Goal: Feedback & Contribution: Submit feedback/report problem

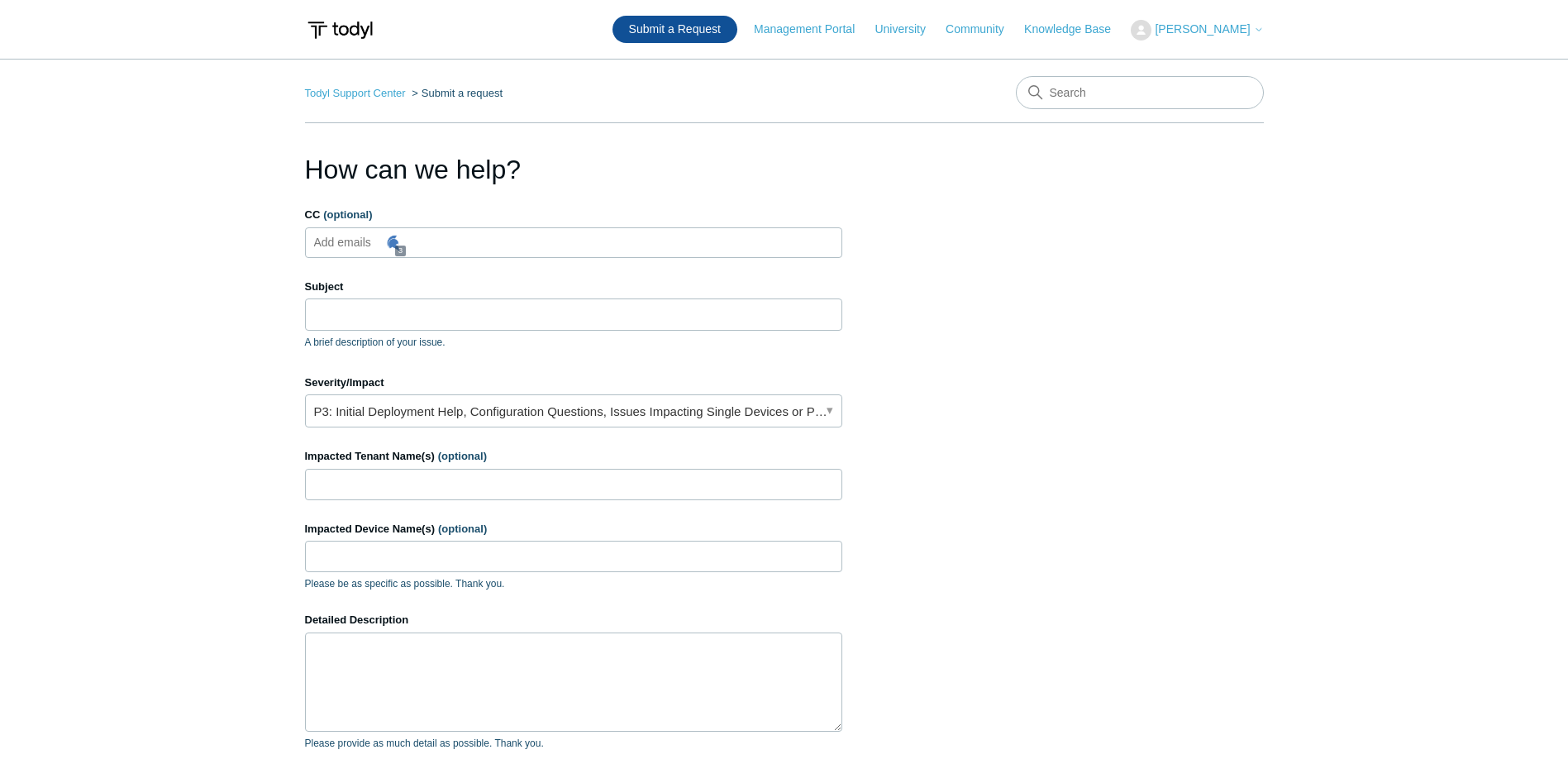
type input "[PERSON_NAME][EMAIL_ADDRESS][DOMAIN_NAME]"
click at [371, 94] on link "Todyl Support Center" at bounding box center [355, 93] width 101 height 13
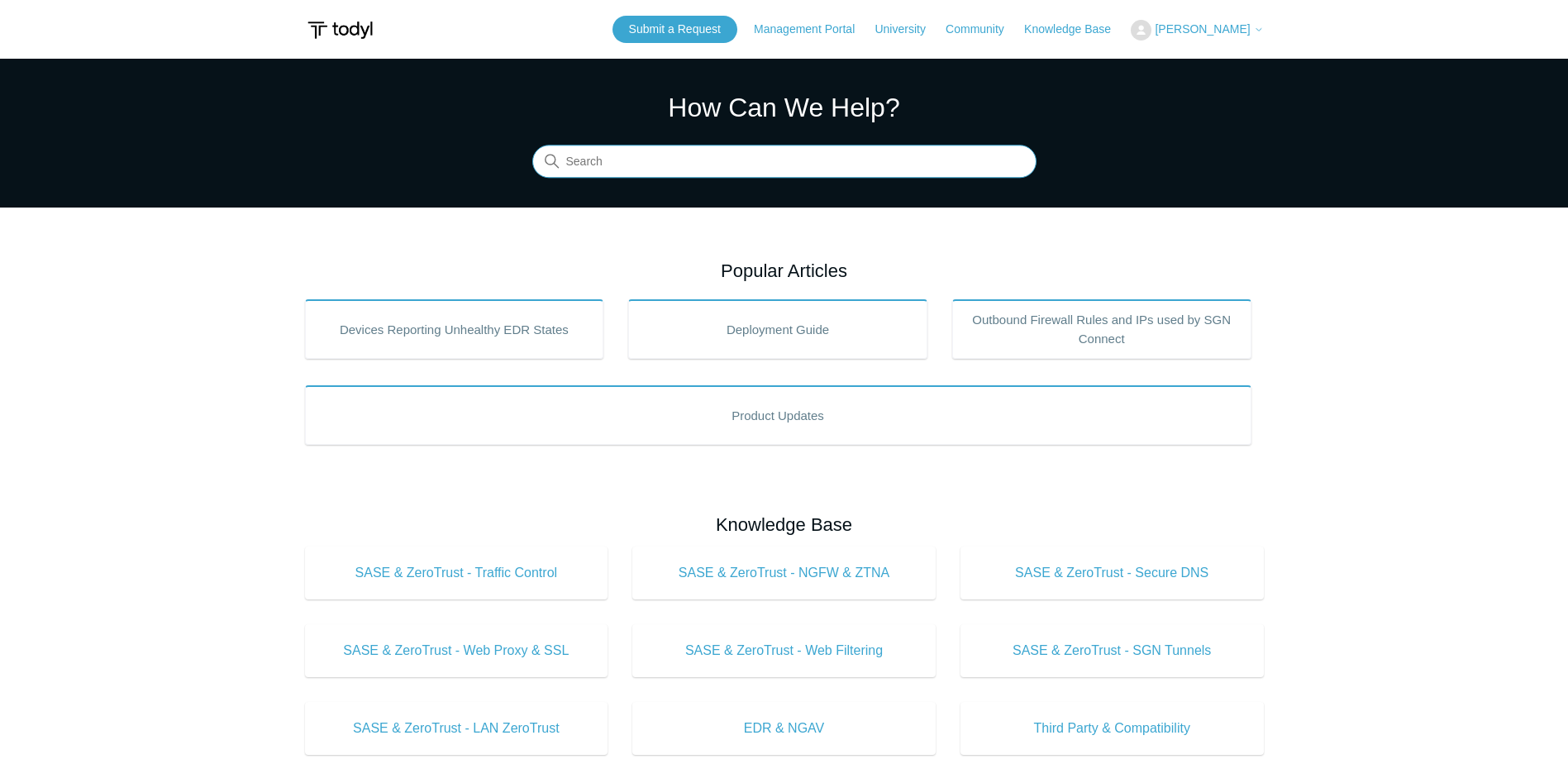
click at [657, 165] on input "Search" at bounding box center [784, 162] width 505 height 33
type input "sgn vpn keeps dropping"
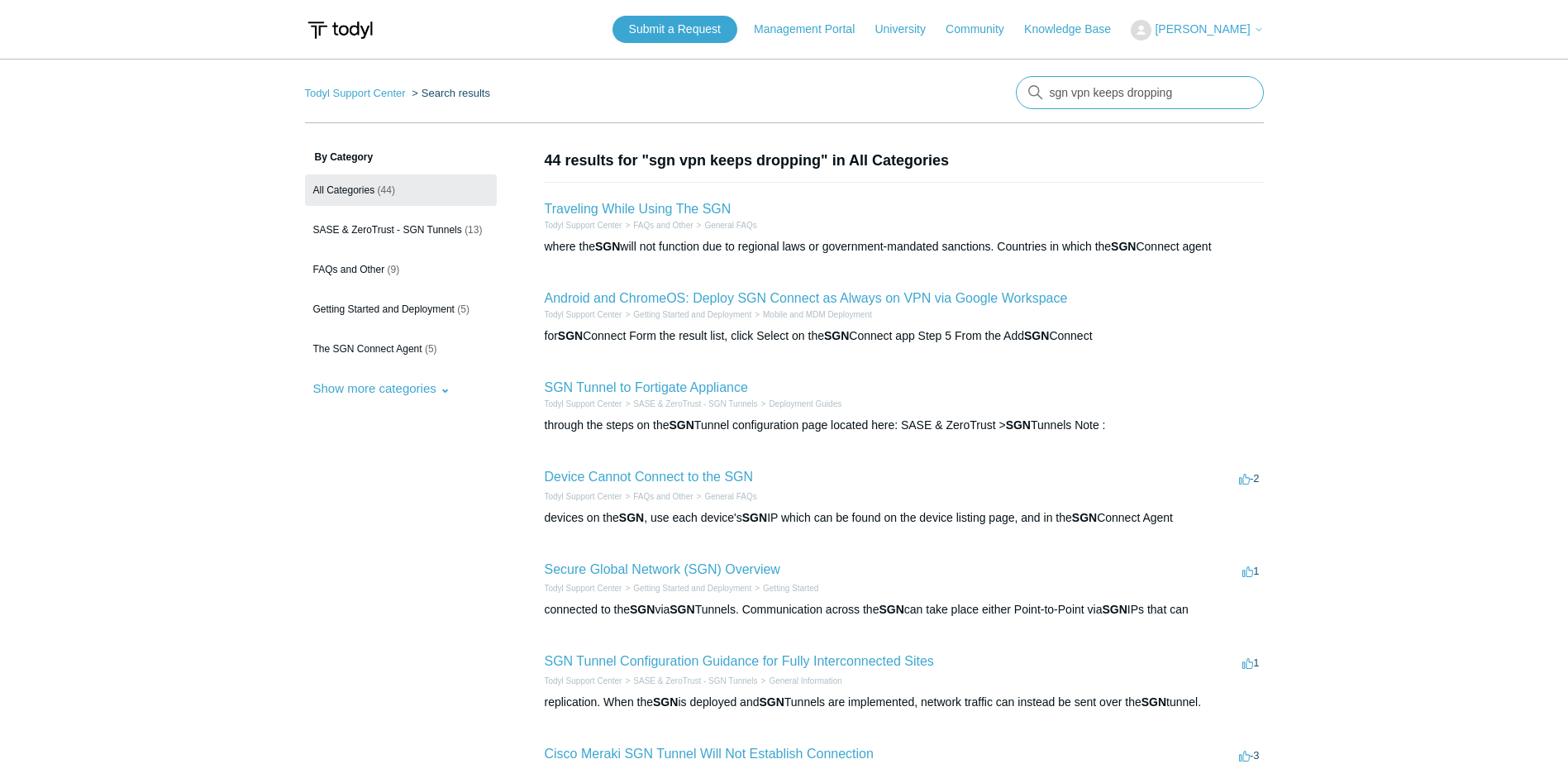
drag, startPoint x: 1088, startPoint y: 93, endPoint x: 1071, endPoint y: 95, distance: 17.1
click at [1071, 95] on input "sgn vpn keeps dropping" at bounding box center [1139, 93] width 248 height 33
type input "sgn tunnel keeps dropping"
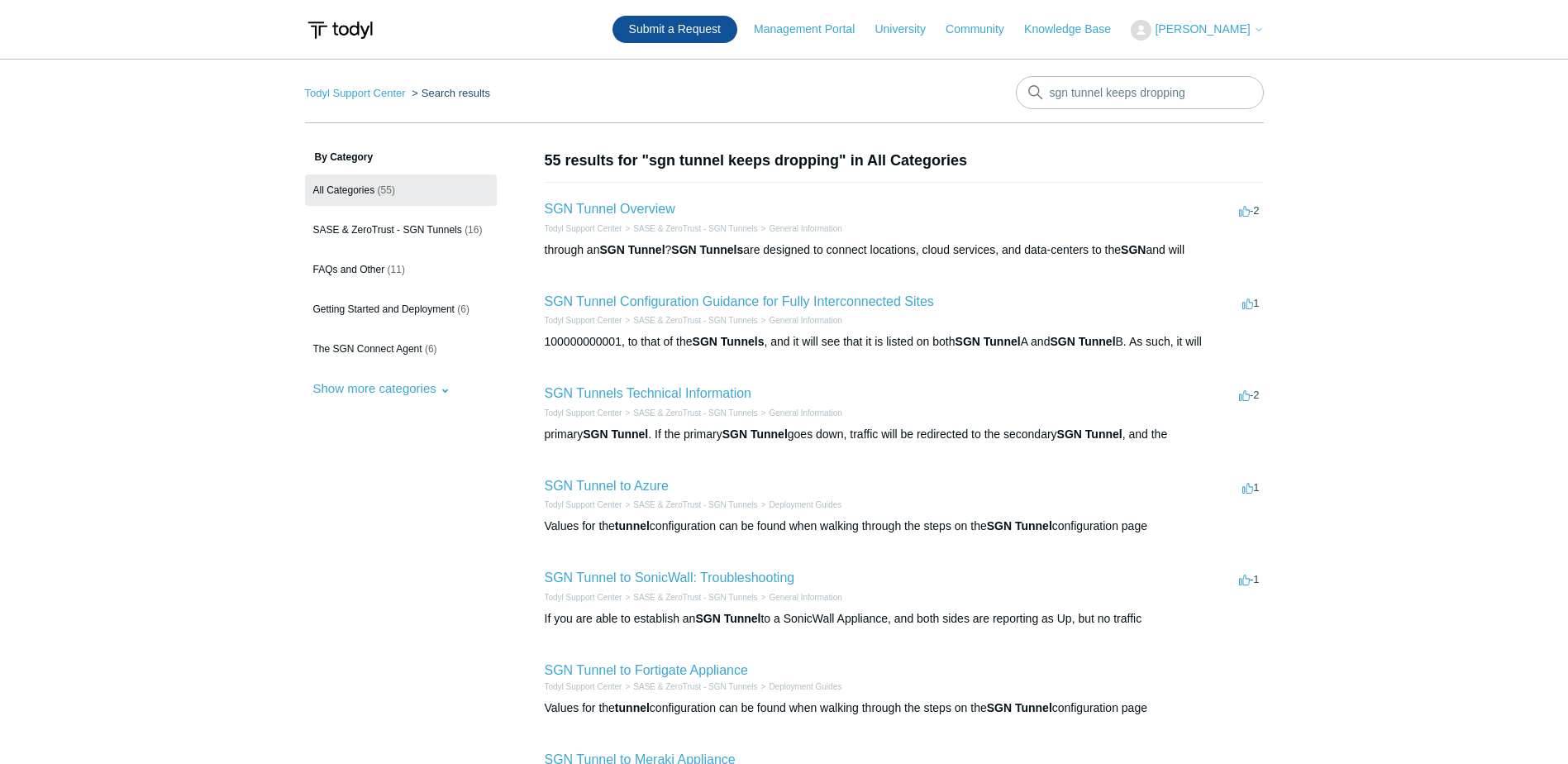
click at [706, 33] on link "Submit a Request" at bounding box center [674, 29] width 124 height 28
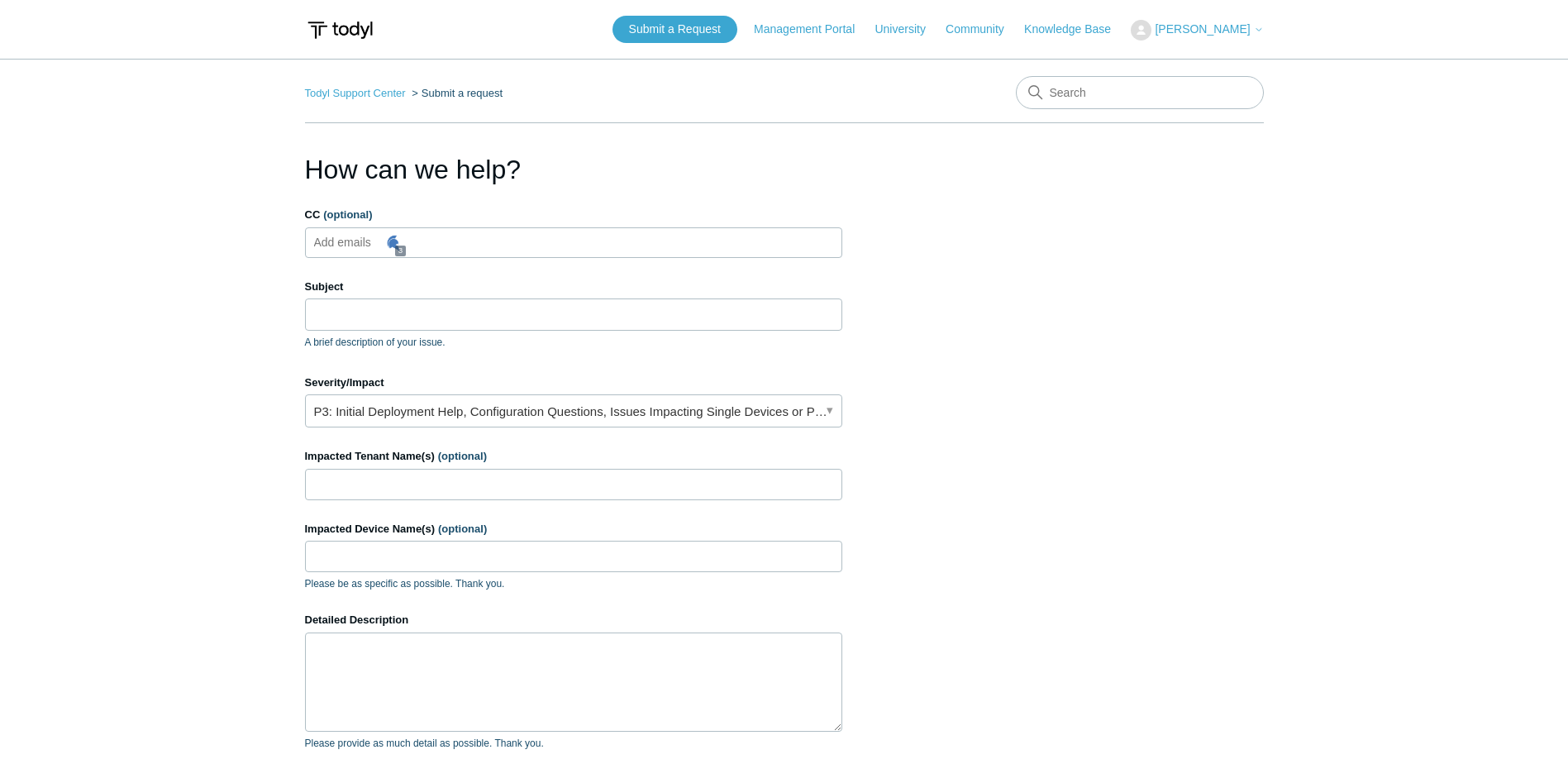
type input "jeffs@ispunlimited.com"
click at [415, 232] on input "jeffs@ispunlimited.com" at bounding box center [389, 242] width 165 height 25
click at [393, 317] on input "Subject" at bounding box center [573, 314] width 537 height 32
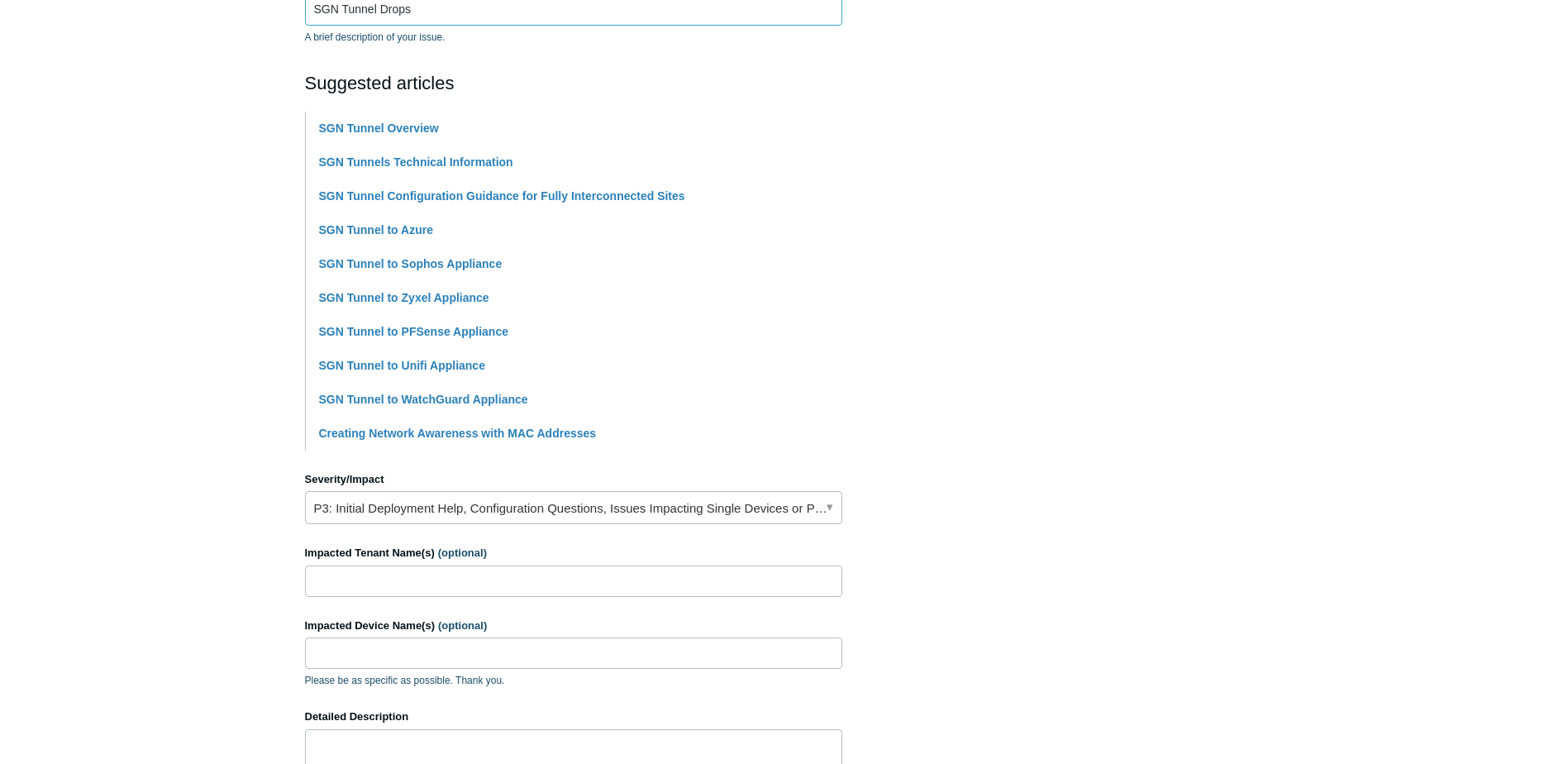
scroll to position [331, 0]
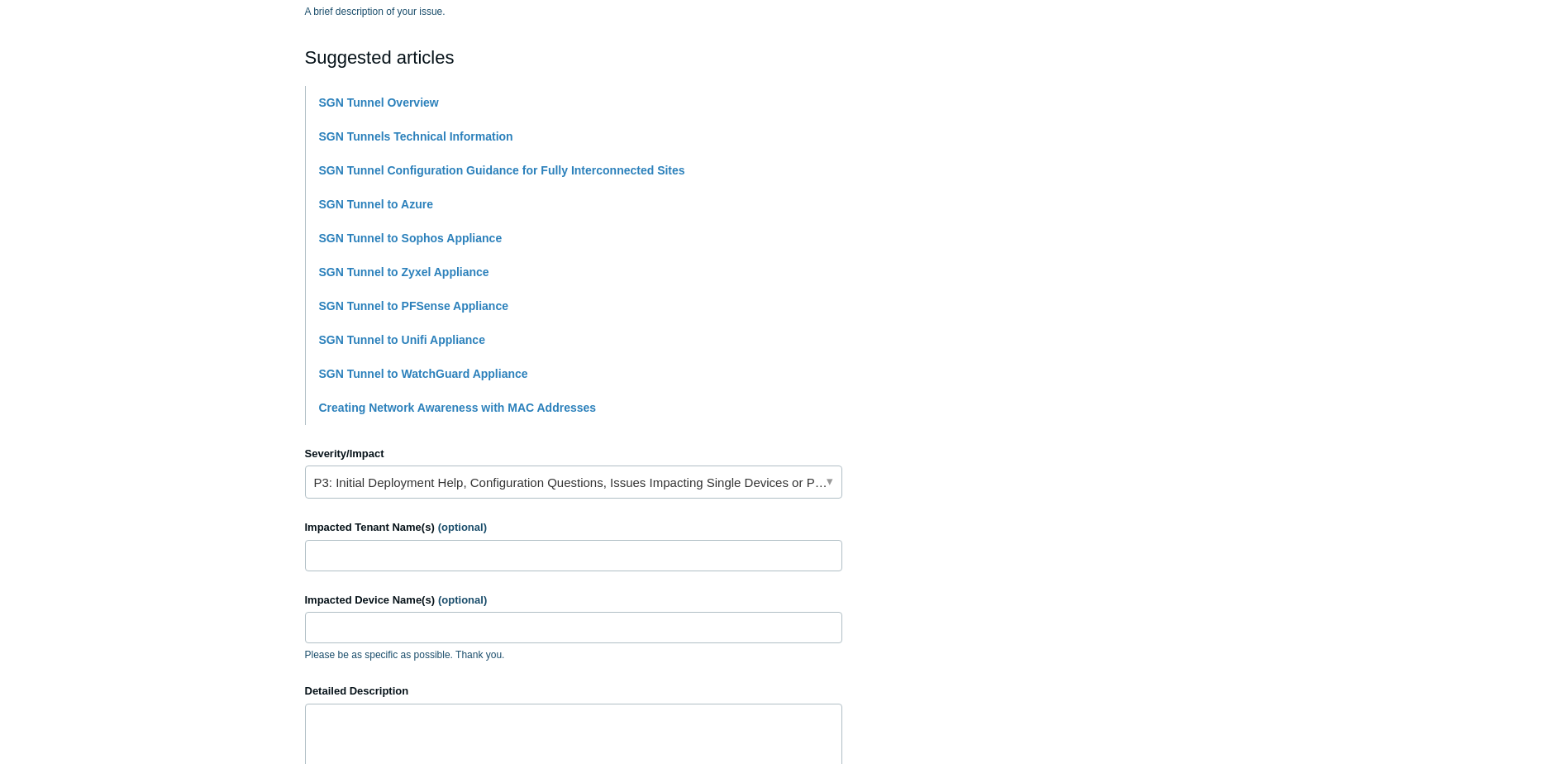
type input "SGN Tunnel Drops"
click at [430, 480] on link "P3: Initial Deployment Help, Configuration Questions, Issues Impacting Single D…" at bounding box center [573, 482] width 537 height 33
click at [236, 478] on main "Todyl Support Center Submit a request How can we help? CC (optional) Add emails…" at bounding box center [784, 354] width 1568 height 1255
click at [424, 553] on input "Impacted Tenant Name(s) (optional)" at bounding box center [573, 556] width 537 height 32
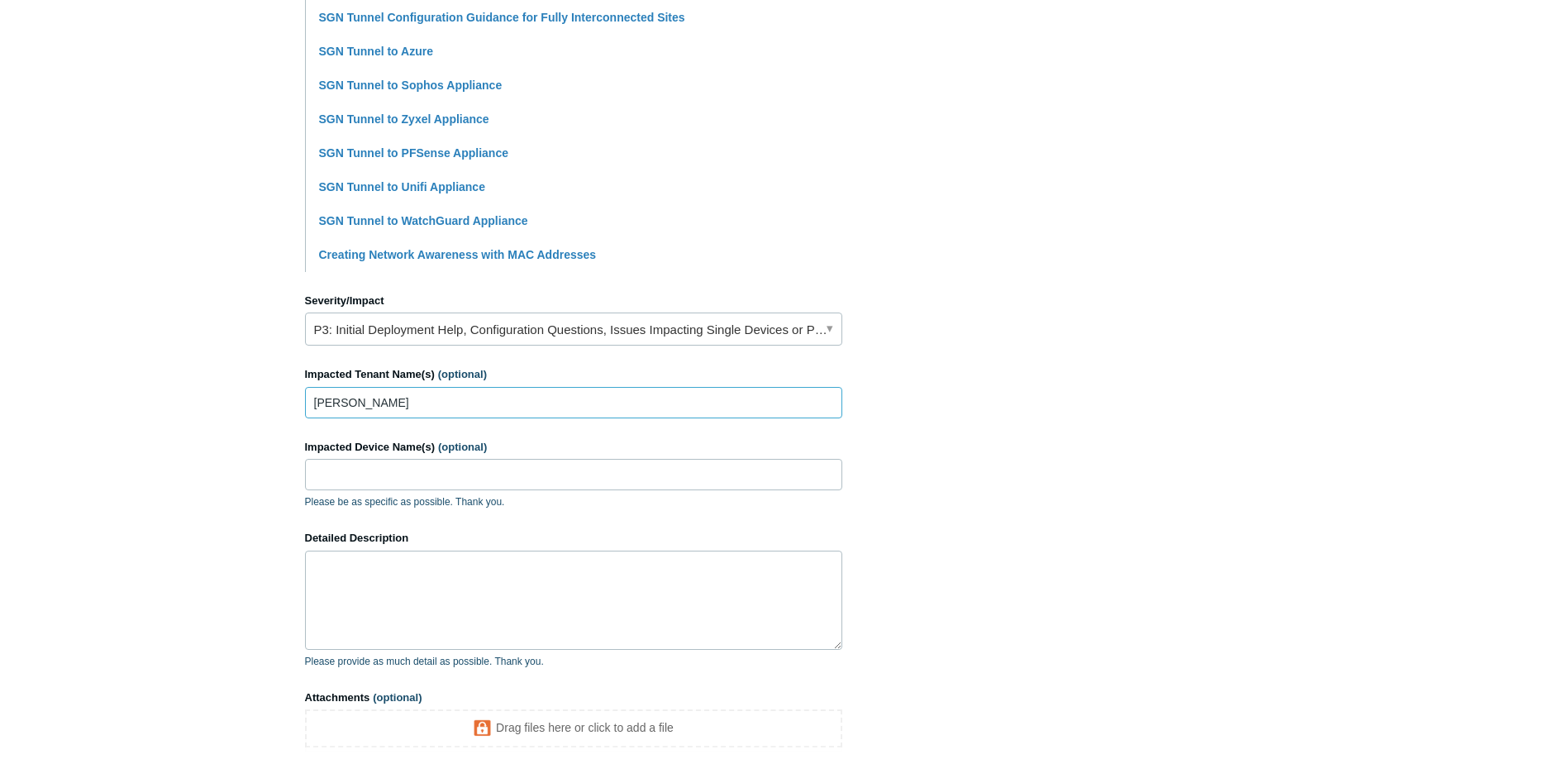
scroll to position [497, 0]
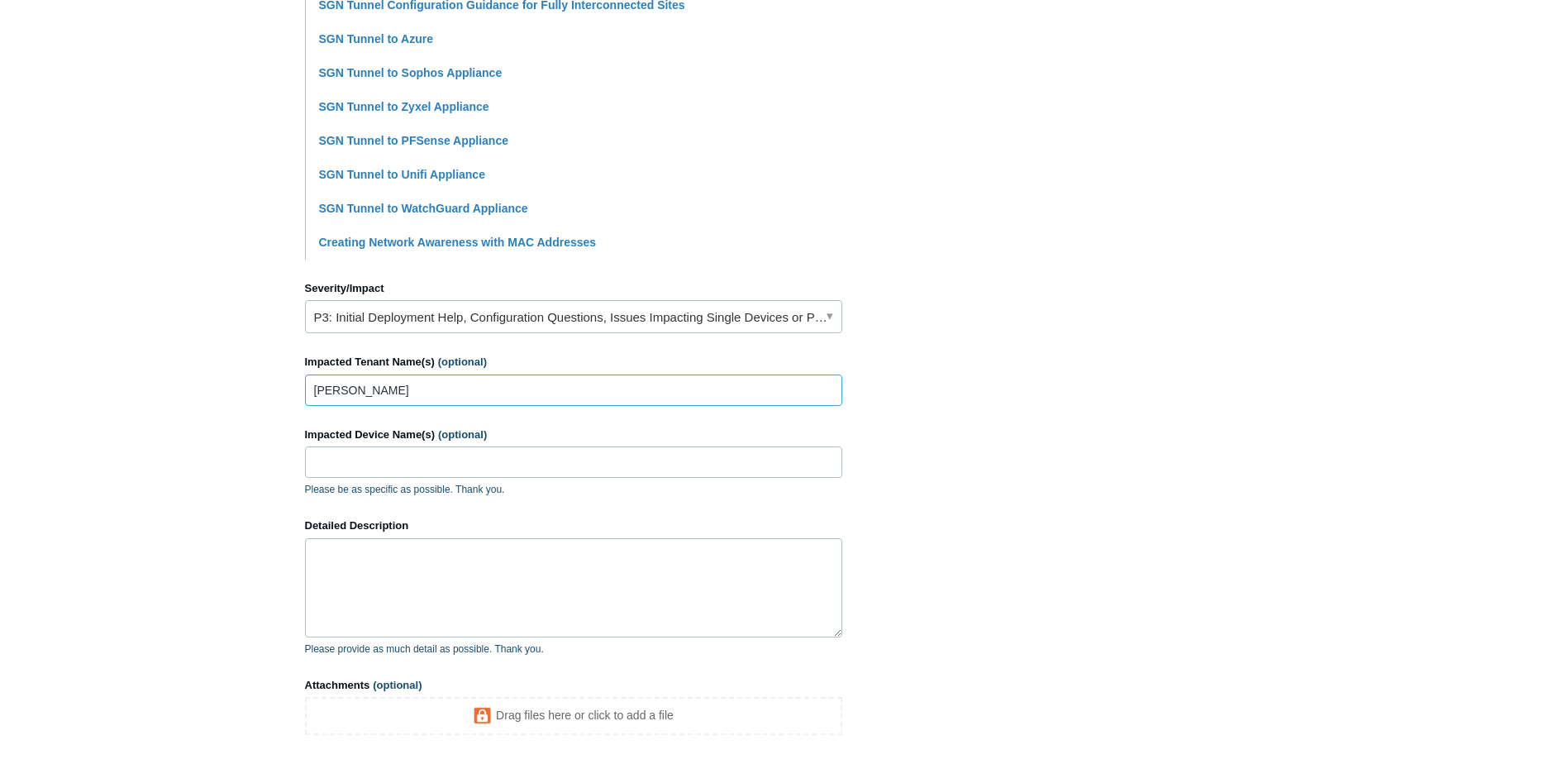
type input "[PERSON_NAME]"
click at [378, 466] on input "Impacted Device Name(s) (optional)" at bounding box center [573, 462] width 537 height 32
click at [637, 567] on textarea "Detailed Description" at bounding box center [573, 588] width 537 height 99
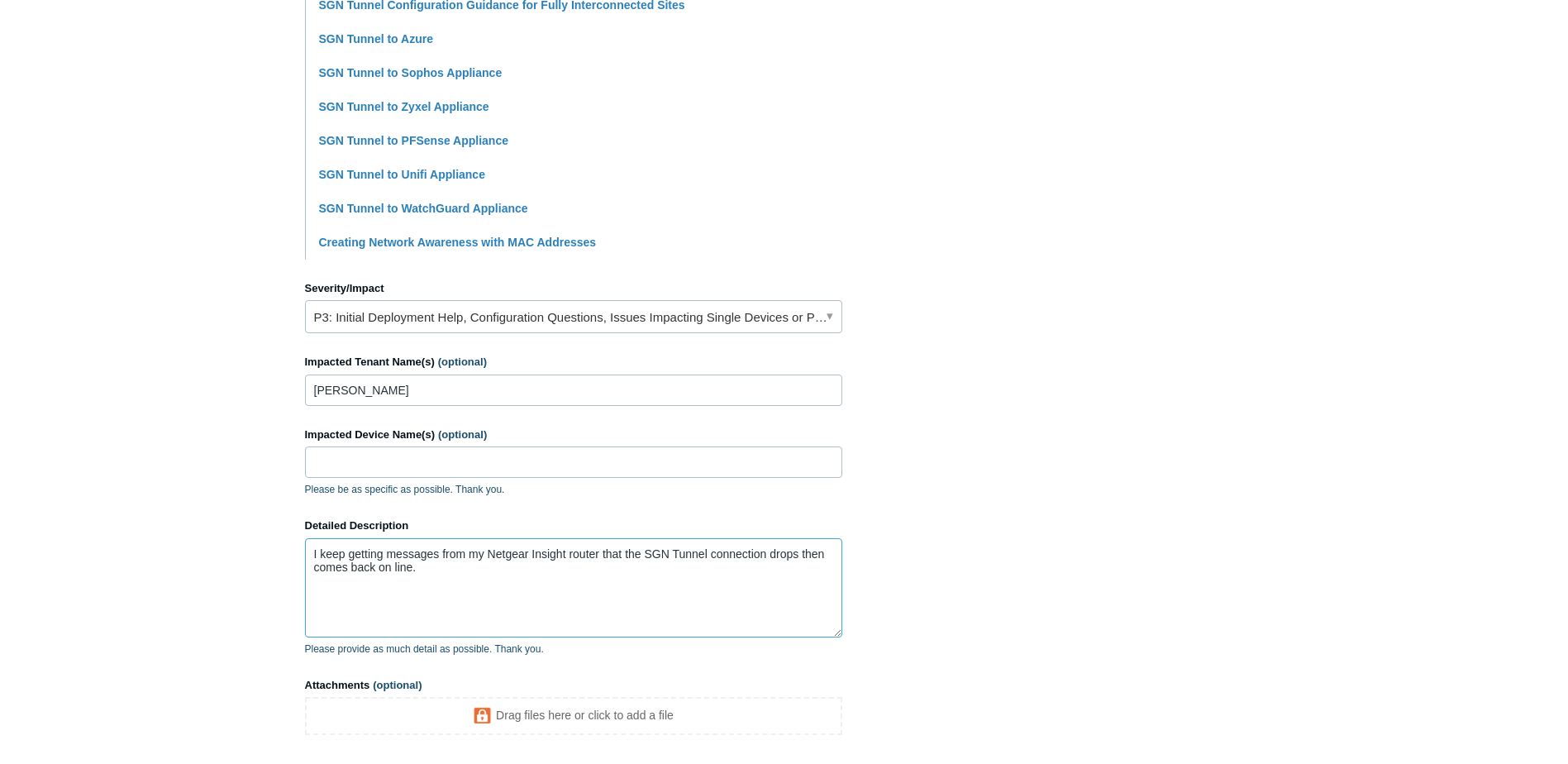
click at [549, 577] on textarea "I keep getting messages from my Netgear Insight router that the SGN Tunnel conn…" at bounding box center [573, 588] width 537 height 99
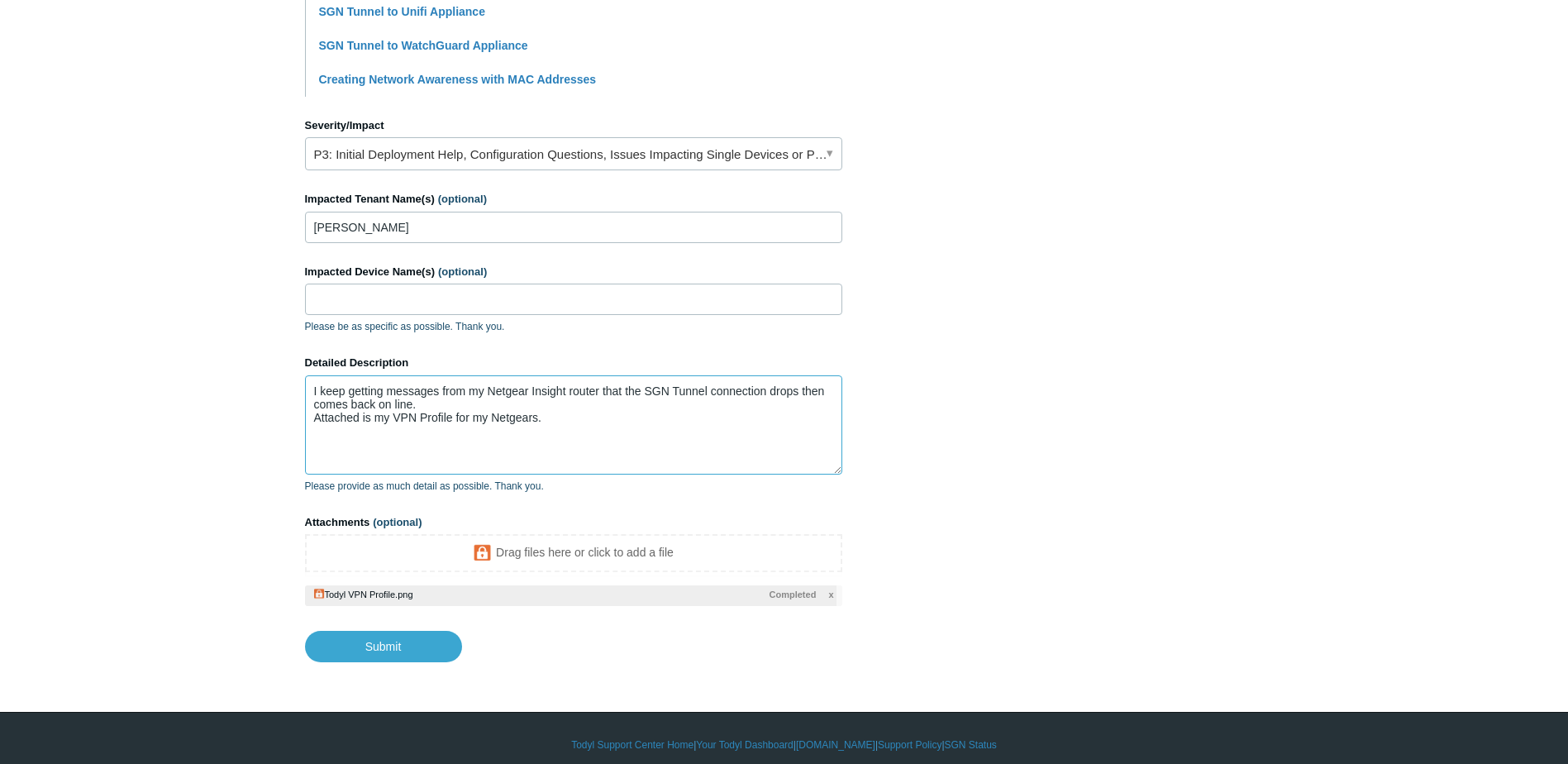
scroll to position [672, 0]
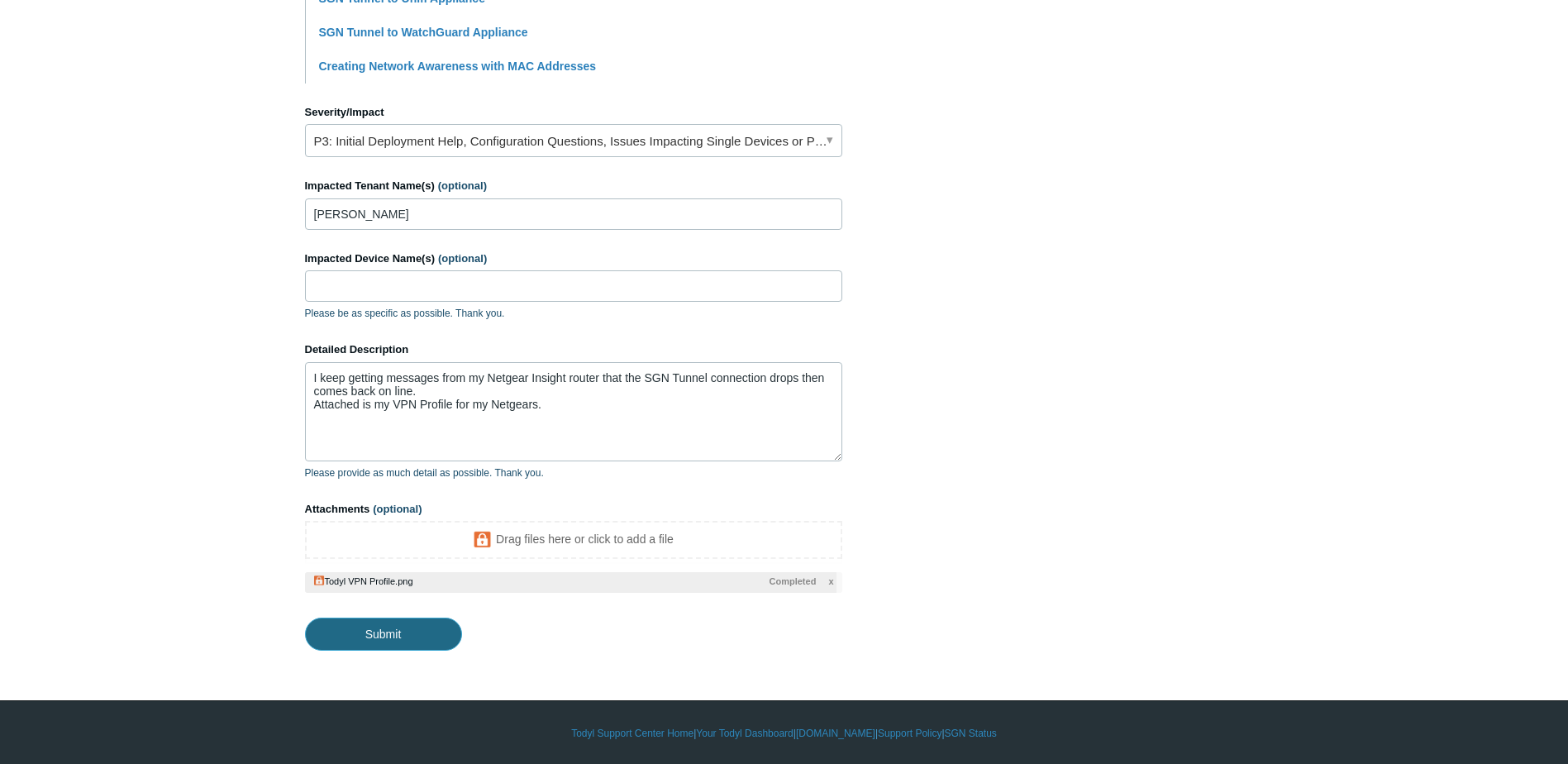
click at [401, 645] on input "Submit" at bounding box center [383, 634] width 157 height 33
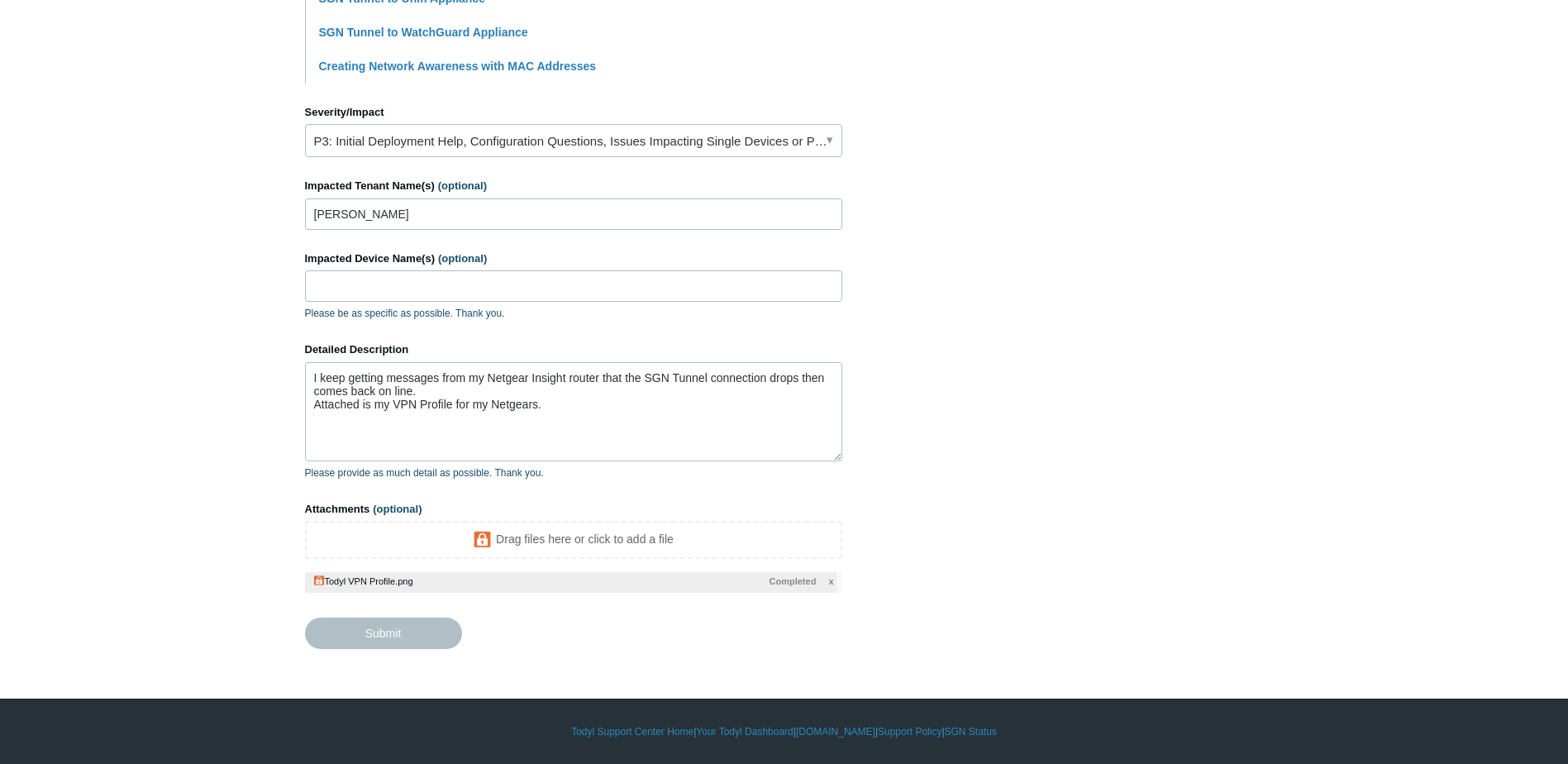
type textarea "I keep getting messages from my Netgear Insight router that the SGN Tunnel conn…"
